Goal: Find specific page/section: Find specific page/section

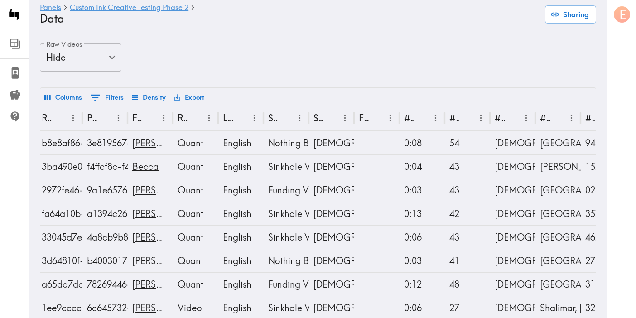
scroll to position [0, 3]
click at [106, 9] on link "Custom Ink Creative Testing Phase 2" at bounding box center [129, 8] width 119 height 9
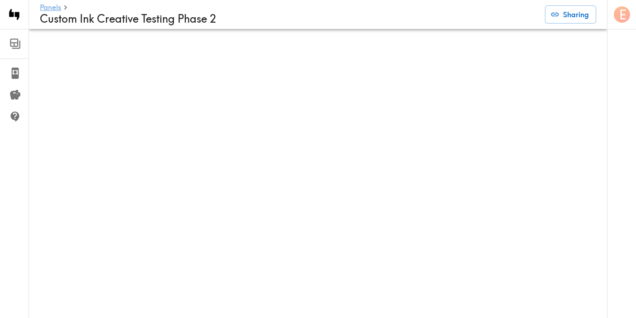
click at [50, 10] on link "Panels" at bounding box center [50, 8] width 21 height 9
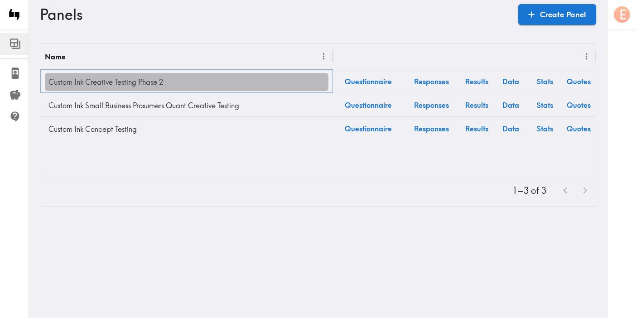
click at [131, 79] on link "Custom Ink Creative Testing Phase 2" at bounding box center [186, 82] width 283 height 18
